Goal: Information Seeking & Learning: Learn about a topic

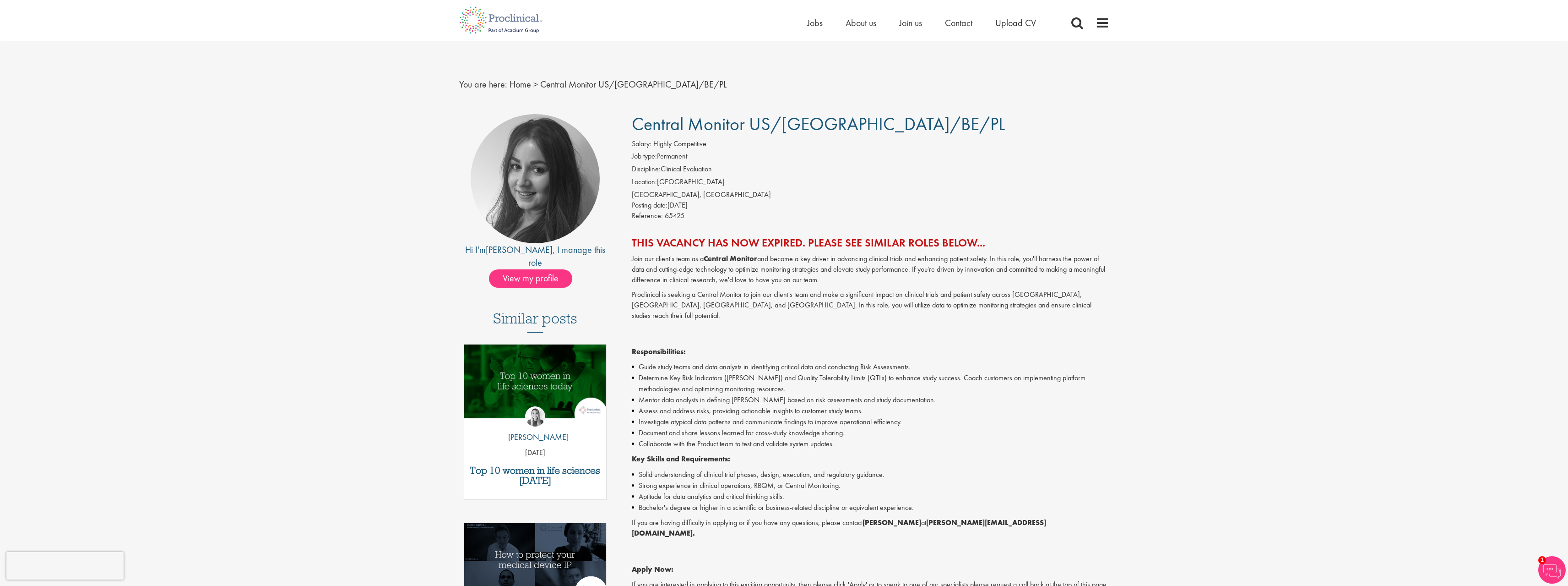
click at [828, 247] on div "Central Monitor US/[GEOGRAPHIC_DATA]/BE/PL Salary: Highly Competitive Job type:…" at bounding box center [867, 422] width 498 height 616
click at [828, 247] on h2 "This vacancy has now expired. Please see similar roles below..." at bounding box center [870, 243] width 477 height 12
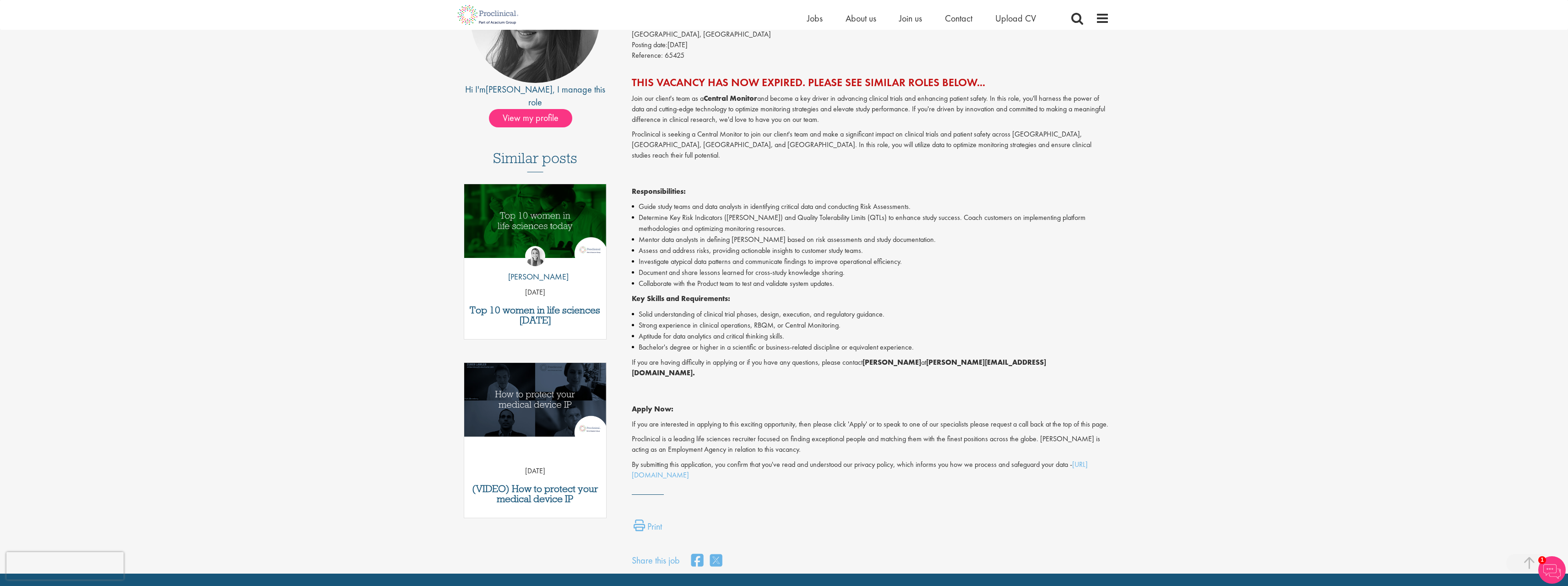
scroll to position [123, 0]
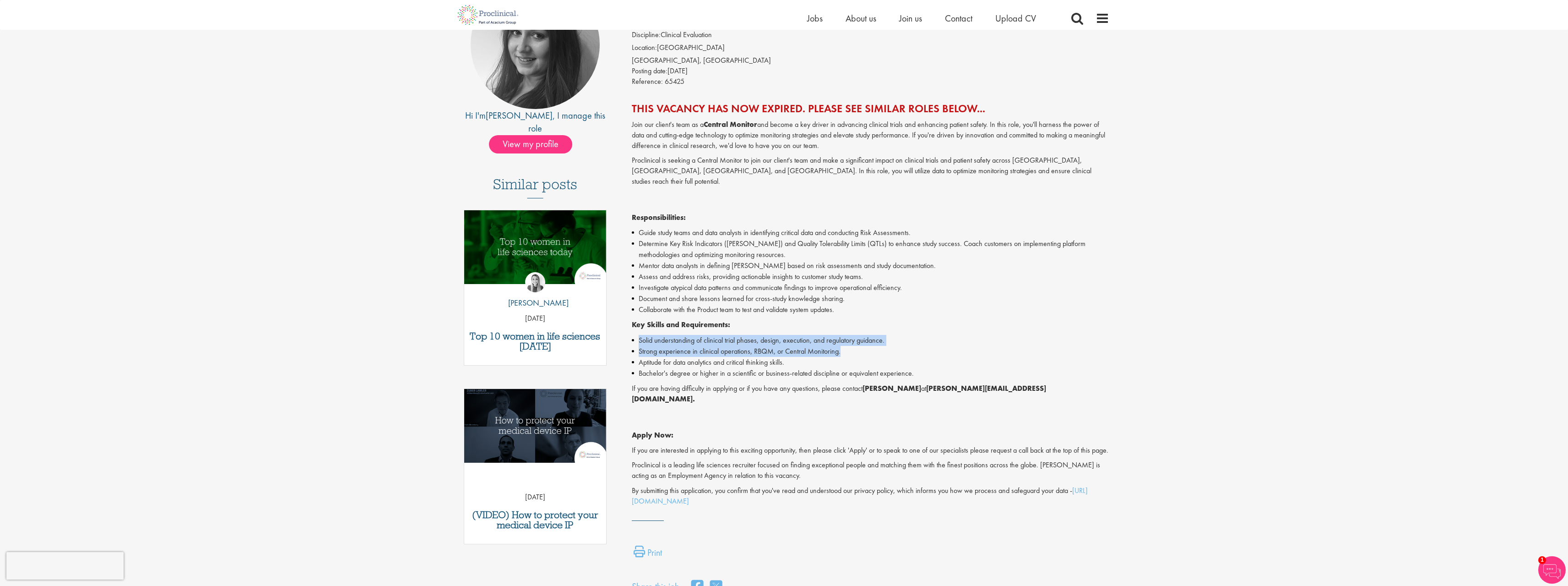
drag, startPoint x: 911, startPoint y: 344, endPoint x: 789, endPoint y: 310, distance: 126.6
click at [789, 310] on div "Join our client's team as a Central Monitor and become a key driver in advancin…" at bounding box center [870, 313] width 477 height 387
click at [789, 320] on p "Key Skills and Requirements:" at bounding box center [870, 325] width 477 height 10
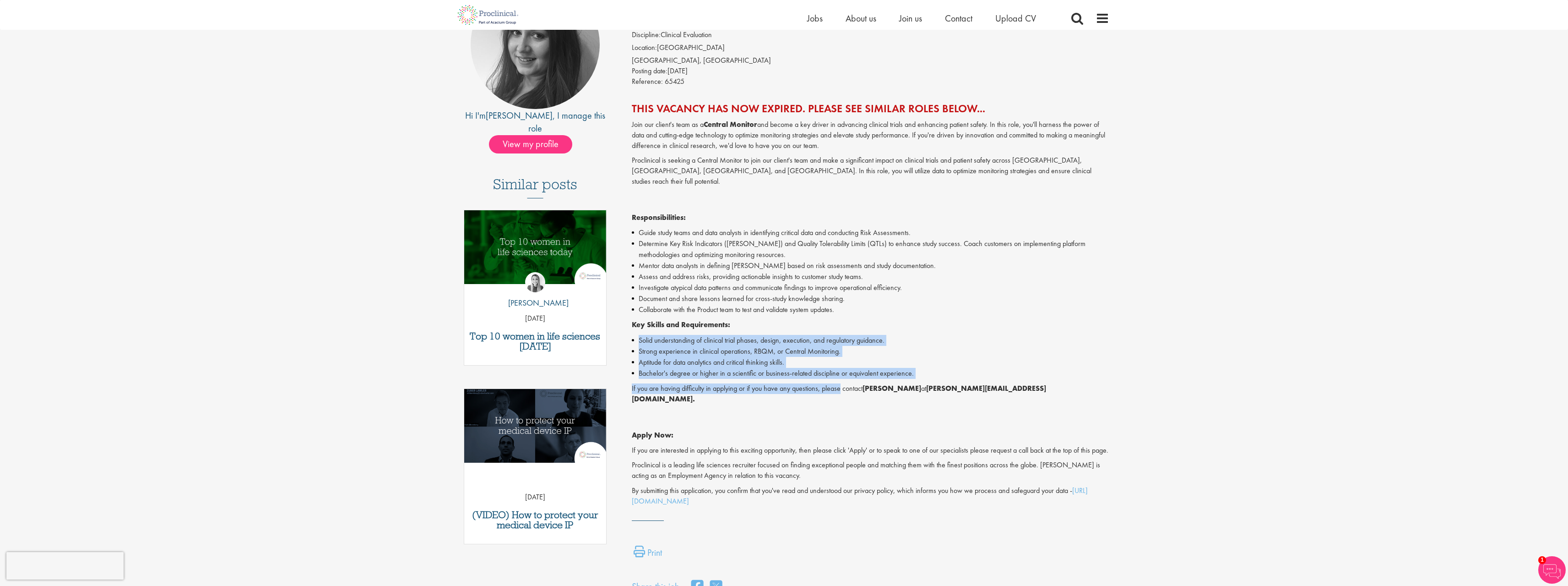
drag, startPoint x: 789, startPoint y: 310, endPoint x: 823, endPoint y: 375, distance: 73.4
click at [823, 375] on div "Join our client's team as a Central Monitor and become a key driver in advancin…" at bounding box center [870, 313] width 477 height 387
click at [824, 384] on p "If you are having difficulty in applying or if you have any questions, please c…" at bounding box center [870, 394] width 477 height 21
drag, startPoint x: 824, startPoint y: 375, endPoint x: 757, endPoint y: 337, distance: 77.0
click at [757, 337] on div "Join our client's team as a Central Monitor and become a key driver in advancin…" at bounding box center [870, 313] width 477 height 387
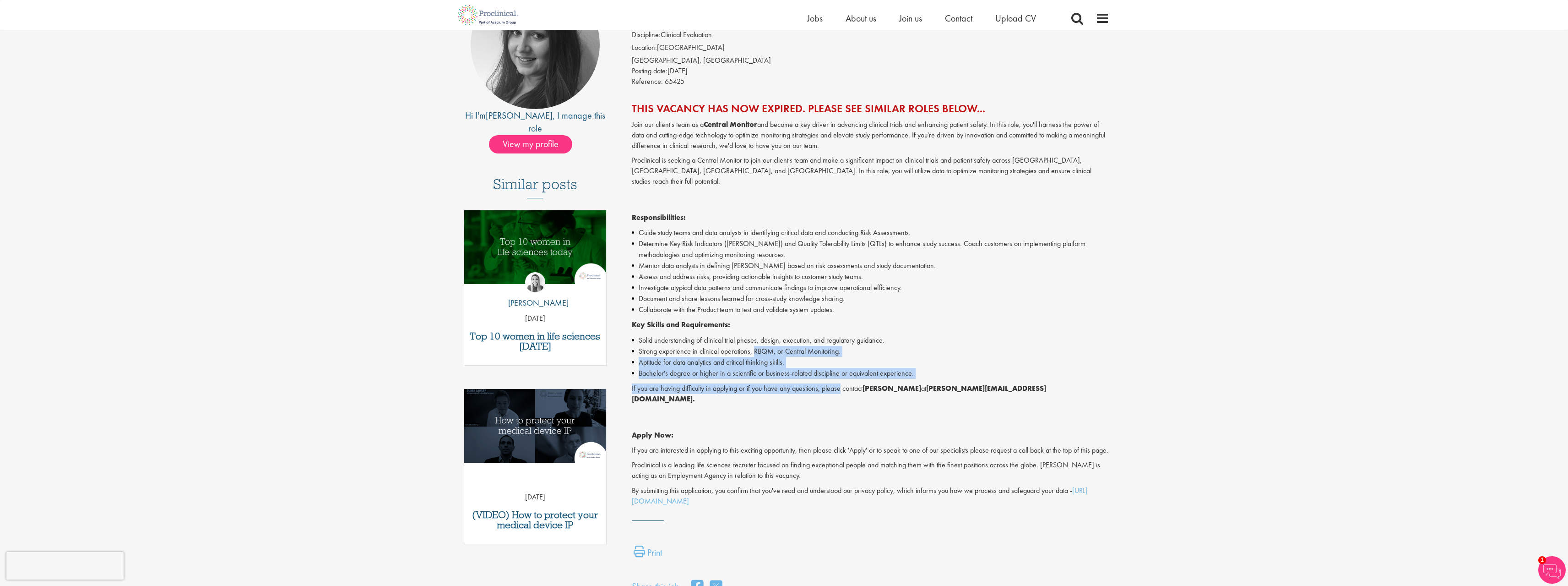
click at [757, 346] on li "Strong experience in clinical operations, RBQM, or Central Monitoring." at bounding box center [870, 351] width 477 height 11
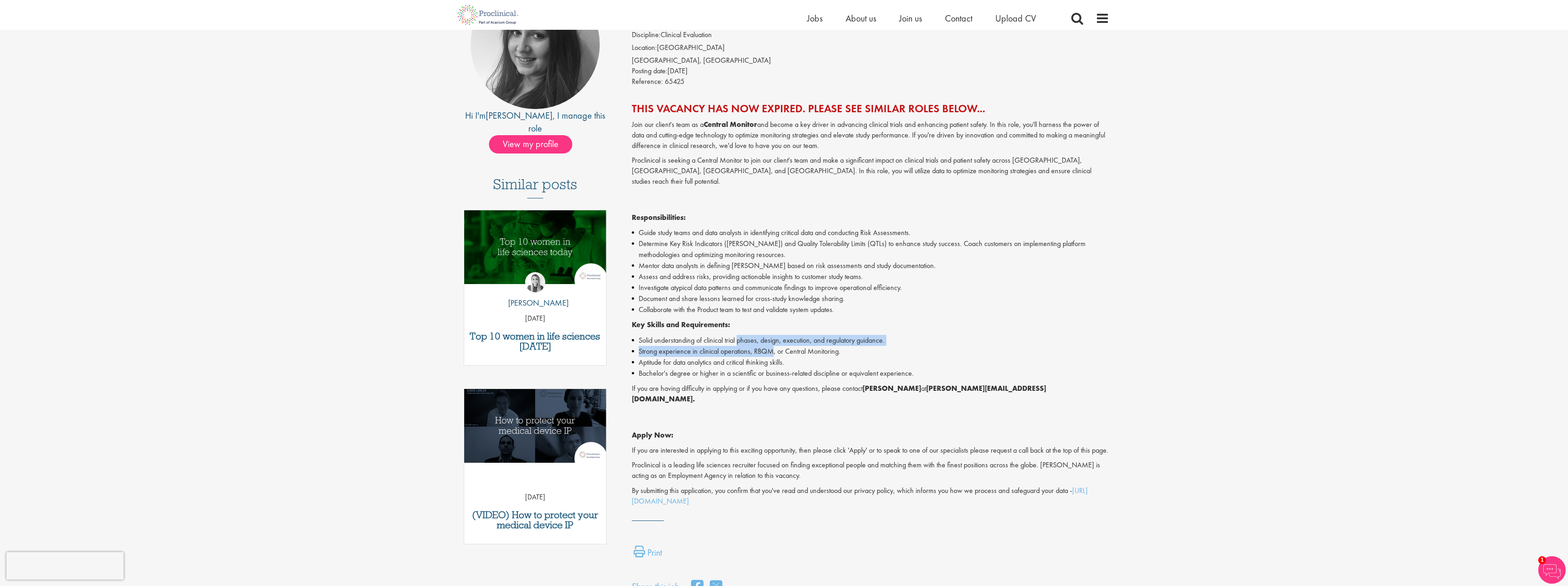
drag, startPoint x: 757, startPoint y: 337, endPoint x: 696, endPoint y: 252, distance: 104.6
click at [733, 295] on div "Join our client's team as a Central Monitor and become a key driver in advancin…" at bounding box center [870, 313] width 477 height 387
click at [696, 260] on li "Mentor data analysts in defining [PERSON_NAME] based on risk assessments and st…" at bounding box center [870, 266] width 477 height 11
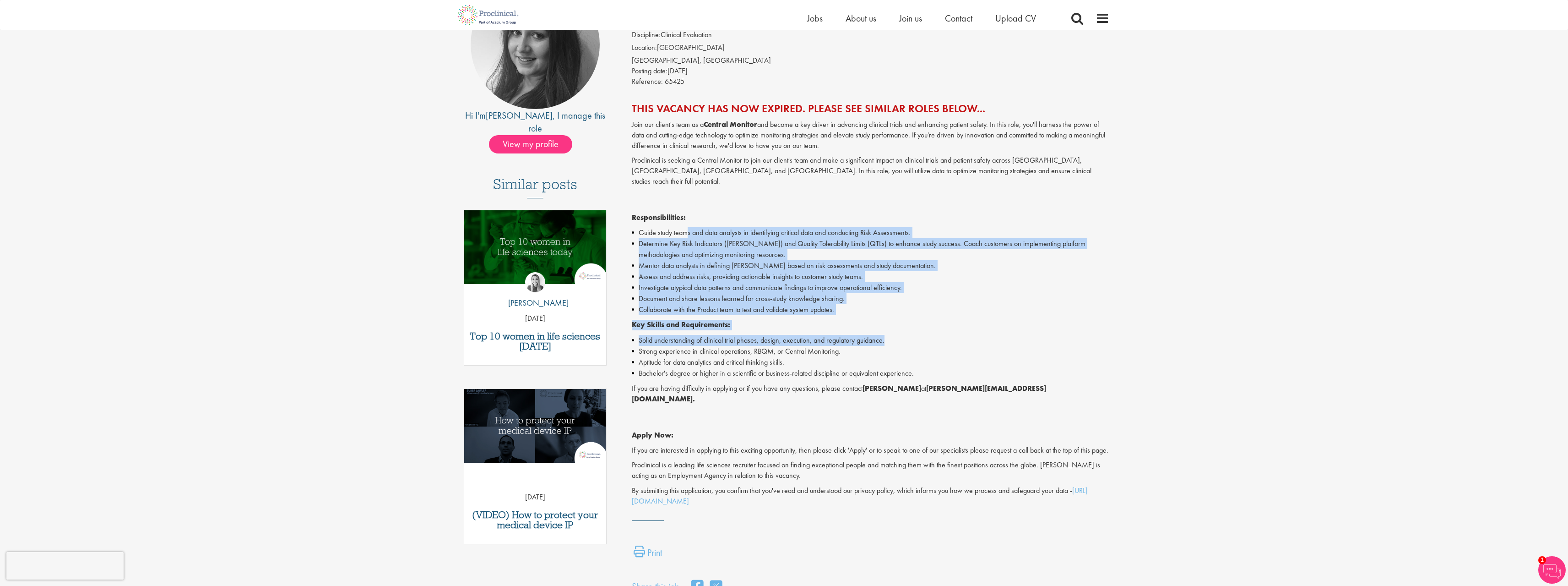
drag, startPoint x: 908, startPoint y: 295, endPoint x: 961, endPoint y: 323, distance: 59.9
click at [961, 323] on div "Join our client's team as a Central Monitor and become a key driver in advancin…" at bounding box center [870, 313] width 477 height 387
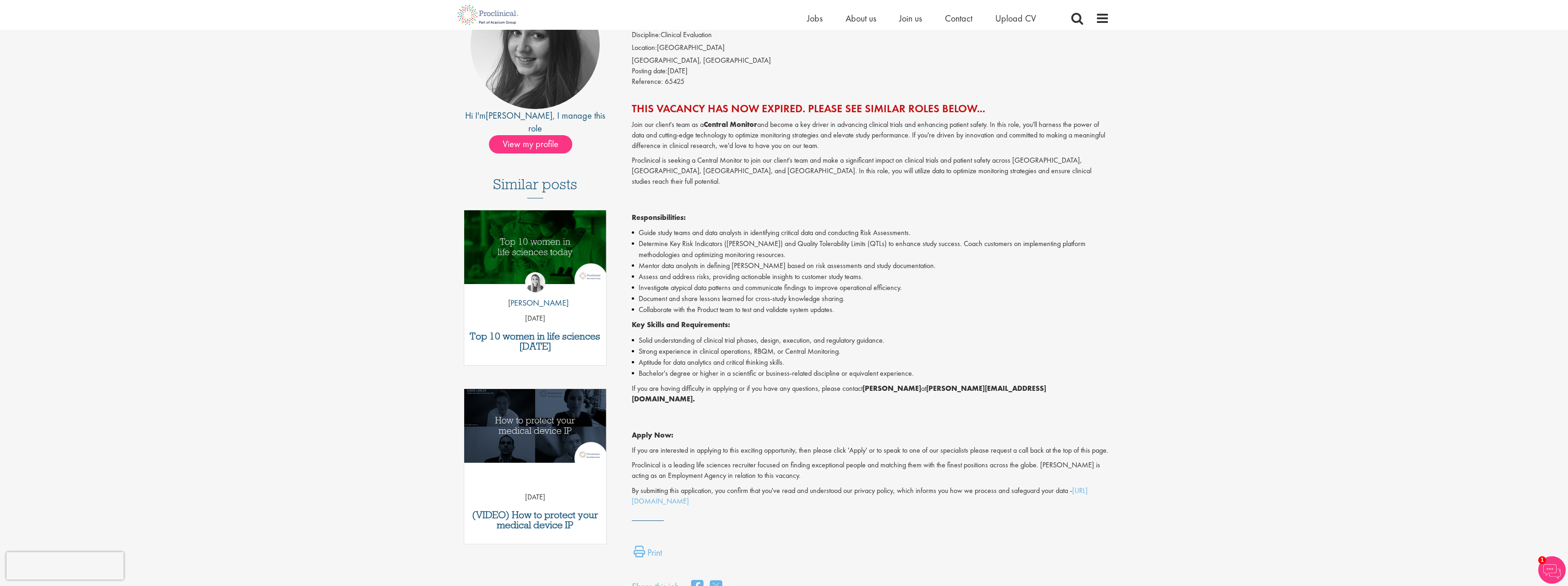
drag, startPoint x: 961, startPoint y: 323, endPoint x: 954, endPoint y: 321, distance: 7.3
click at [954, 321] on div "Join our client's team as a Central Monitor and become a key driver in advancin…" at bounding box center [870, 313] width 477 height 387
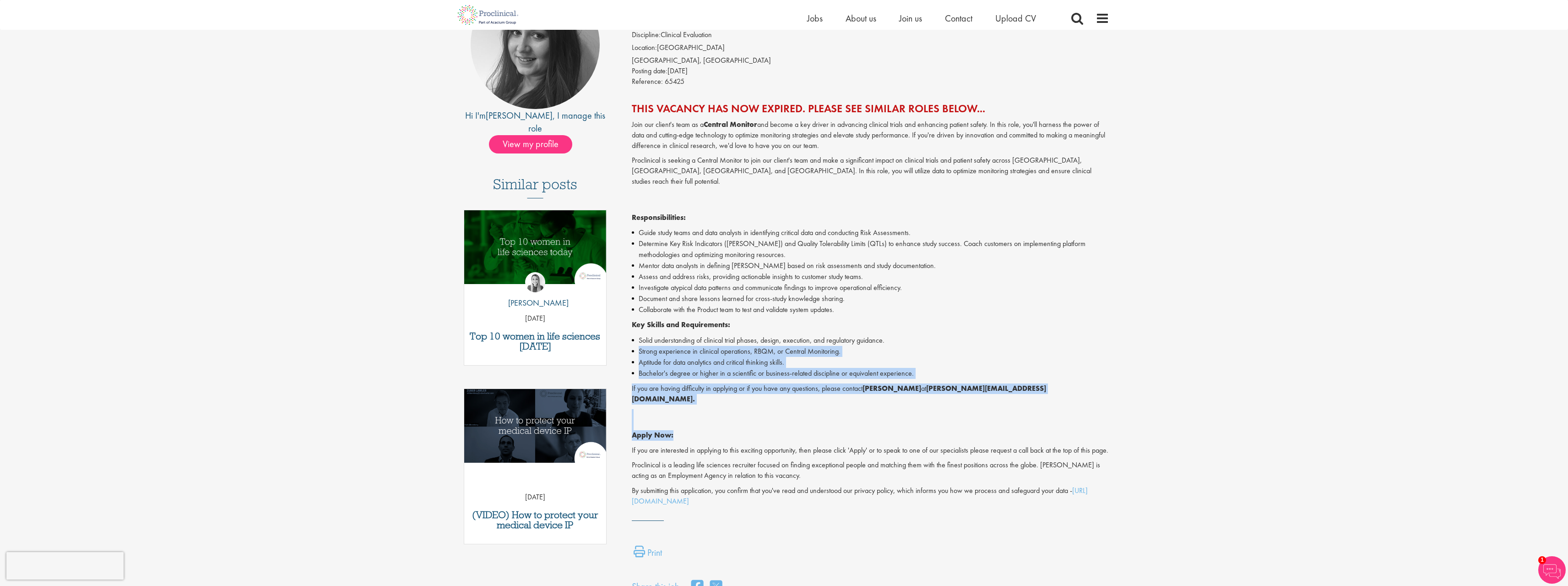
drag, startPoint x: 954, startPoint y: 321, endPoint x: 1019, endPoint y: 417, distance: 115.9
click at [1019, 417] on div "Join our client's team as a Central Monitor and become a key driver in advancin…" at bounding box center [870, 313] width 477 height 387
click at [1019, 417] on p "Apply Now:" at bounding box center [870, 425] width 477 height 32
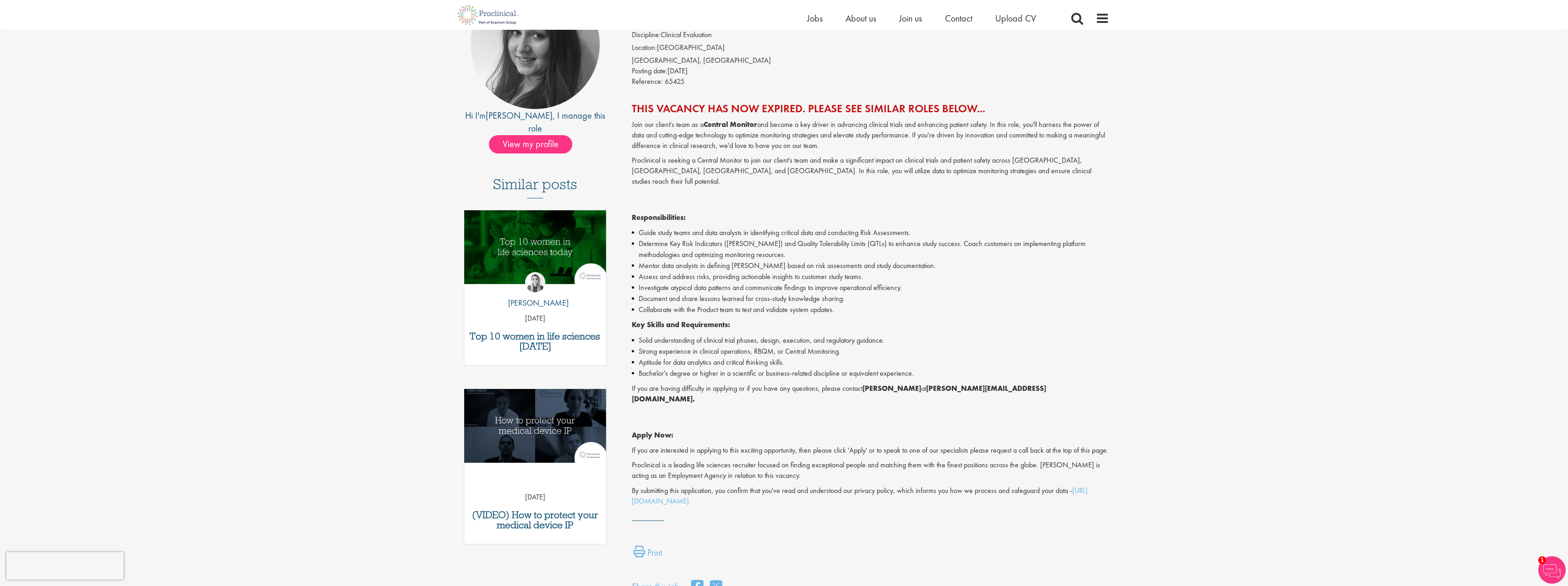
click at [1049, 409] on p "Apply Now:" at bounding box center [870, 425] width 477 height 32
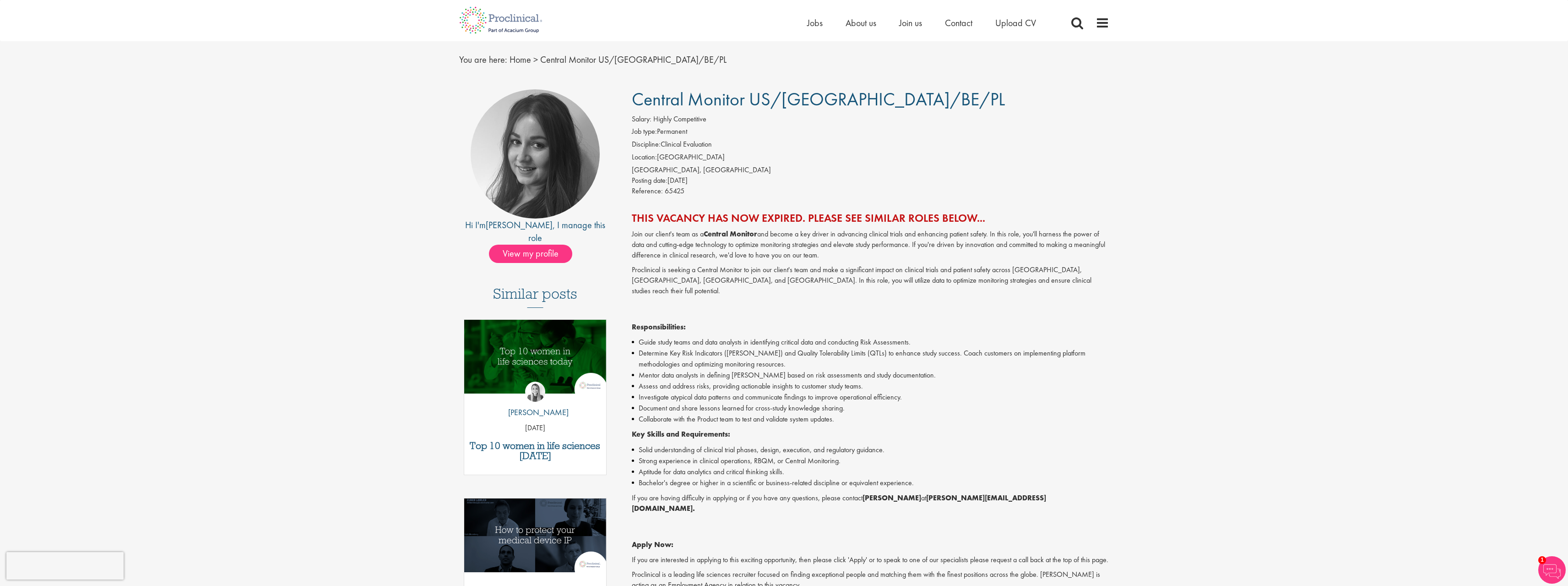
scroll to position [46, 0]
